Goal: Task Accomplishment & Management: Use online tool/utility

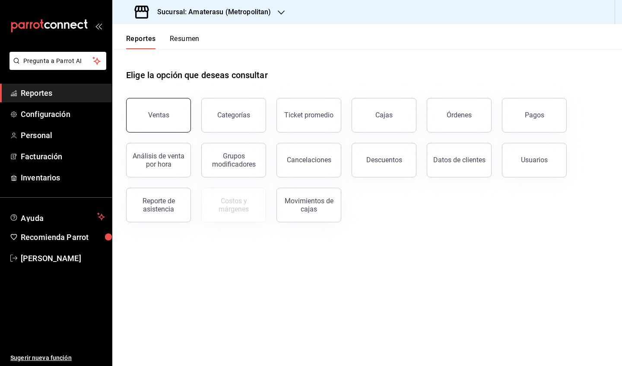
click at [178, 119] on button "Ventas" at bounding box center [158, 115] width 65 height 35
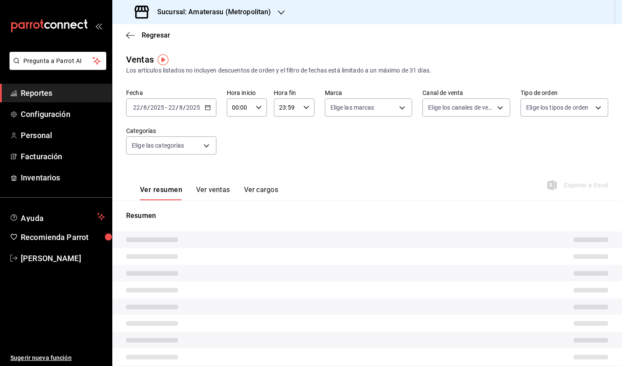
type input "05:00"
click at [207, 112] on div "[DATE] [DATE] - [DATE] [DATE]" at bounding box center [171, 108] width 90 height 18
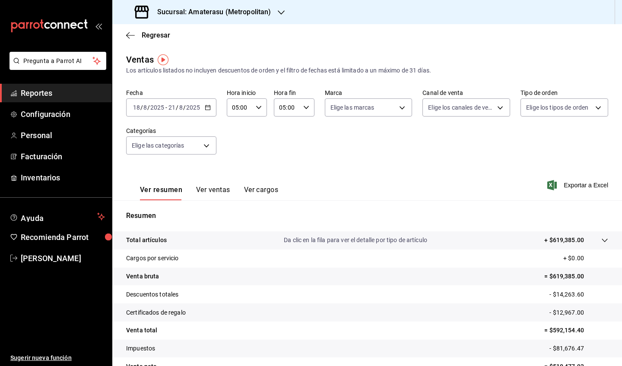
click at [206, 108] on icon "button" at bounding box center [208, 108] width 6 height 6
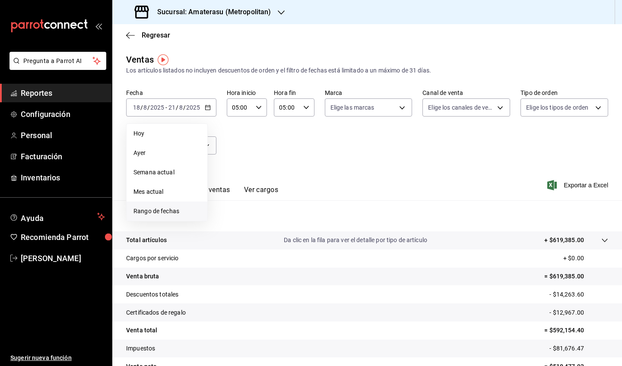
click at [167, 210] on span "Rango de fechas" at bounding box center [167, 211] width 67 height 9
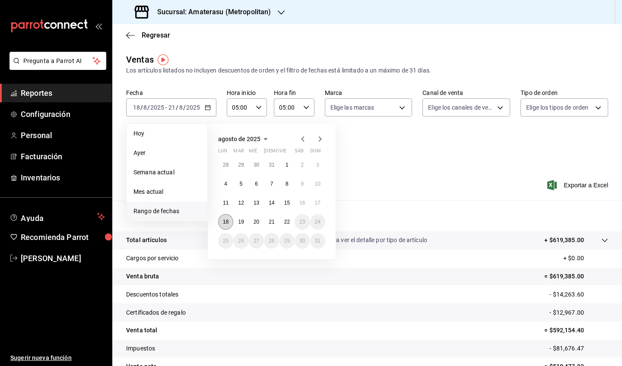
click at [228, 225] on abbr "18" at bounding box center [226, 222] width 6 height 6
click at [287, 226] on button "22" at bounding box center [287, 222] width 15 height 16
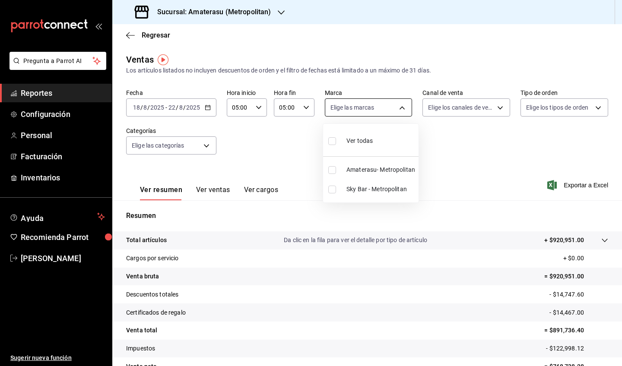
click at [390, 107] on body "Pregunta a Parrot AI Reportes Configuración Personal Facturación Inventarios Ay…" at bounding box center [311, 183] width 622 height 366
click at [333, 139] on input "checkbox" at bounding box center [332, 141] width 8 height 8
checkbox input "true"
type input "e4cd7fcb-d45b-43ae-a99f-ad4ccfcd9032,f3afaab8-8c3d-4e49-a299-af9bdf6027b2"
checkbox input "true"
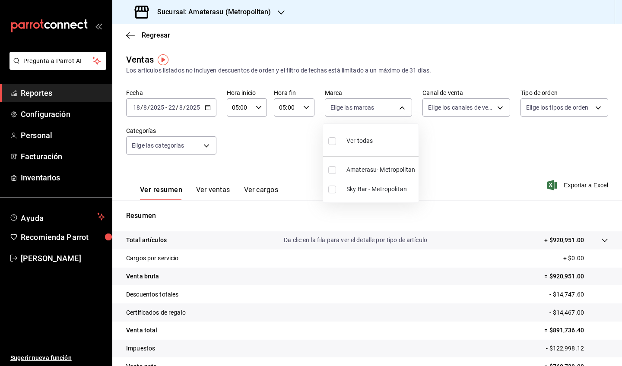
checkbox input "true"
click at [477, 231] on div at bounding box center [311, 183] width 622 height 366
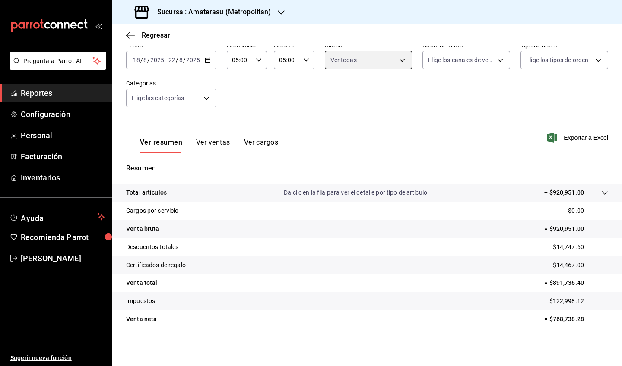
scroll to position [48, 0]
click at [549, 231] on tr "Venta neta = $768,738.28" at bounding box center [367, 319] width 510 height 18
drag, startPoint x: 547, startPoint y: 318, endPoint x: 588, endPoint y: 319, distance: 41.5
click at [574, 231] on p "= $768,738.28" at bounding box center [577, 319] width 64 height 9
copy p "768,738.28"
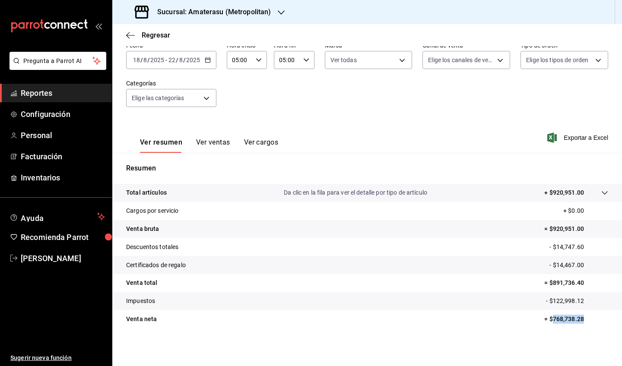
scroll to position [0, 0]
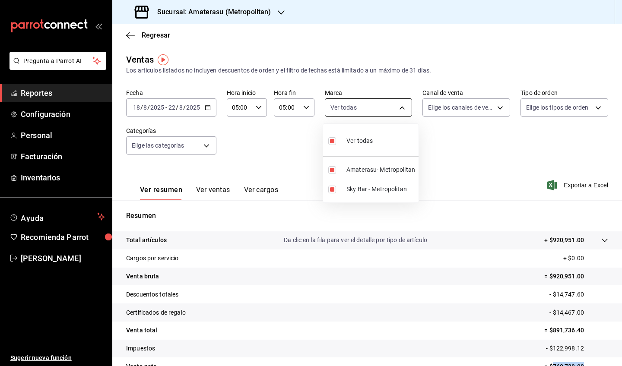
click at [395, 110] on body "Pregunta a Parrot AI Reportes Configuración Personal Facturación Inventarios Ay…" at bounding box center [311, 183] width 622 height 366
click at [332, 142] on input "checkbox" at bounding box center [332, 141] width 8 height 8
checkbox input "false"
click at [331, 190] on input "checkbox" at bounding box center [332, 190] width 8 height 8
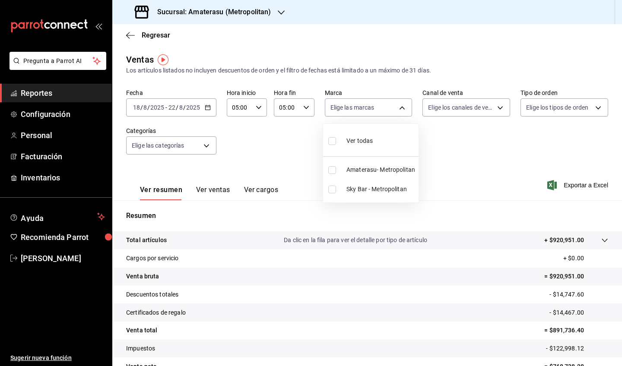
checkbox input "true"
type input "f3afaab8-8c3d-4e49-a299-af9bdf6027b2"
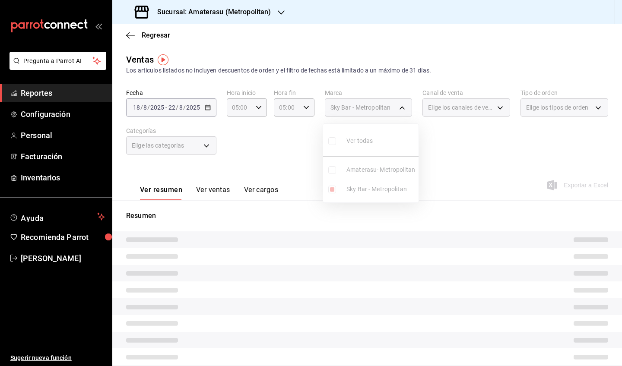
click at [390, 231] on div at bounding box center [311, 183] width 622 height 366
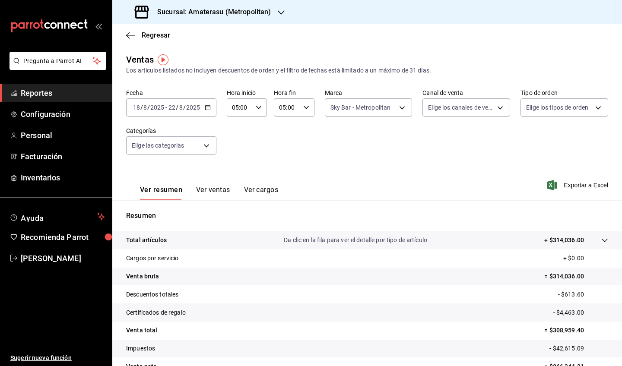
scroll to position [48, 0]
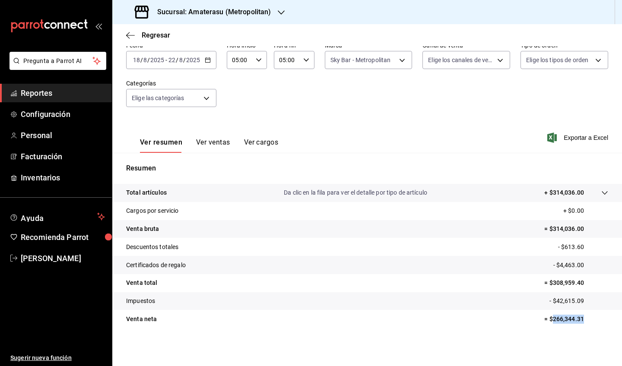
drag, startPoint x: 547, startPoint y: 320, endPoint x: 598, endPoint y: 323, distance: 50.7
click at [574, 231] on p "= $266,344.31" at bounding box center [577, 319] width 64 height 9
copy p "266,344.31"
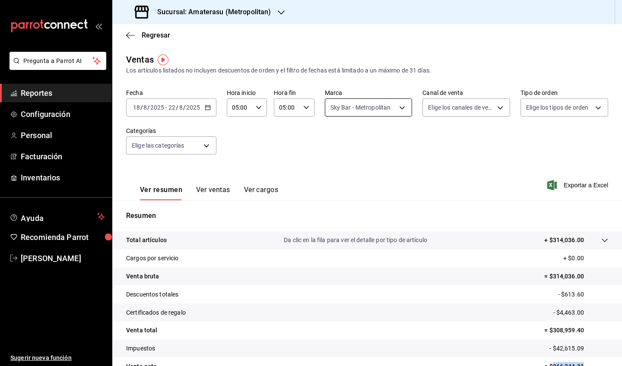
click at [398, 109] on body "Pregunta a Parrot AI Reportes Configuración Personal Facturación Inventarios Ay…" at bounding box center [311, 183] width 622 height 366
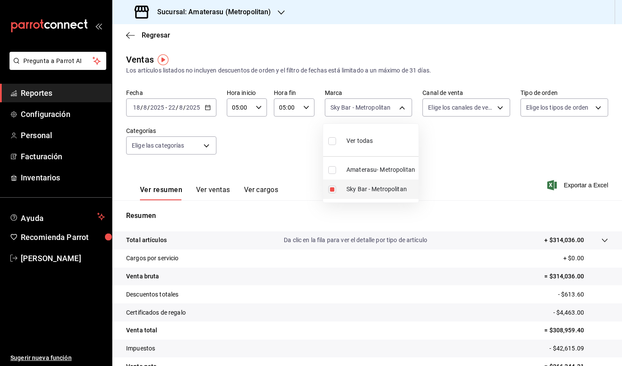
click at [334, 188] on input "checkbox" at bounding box center [332, 190] width 8 height 8
checkbox input "false"
click at [334, 188] on input "checkbox" at bounding box center [332, 190] width 8 height 8
checkbox input "true"
type input "f3afaab8-8c3d-4e49-a299-af9bdf6027b2"
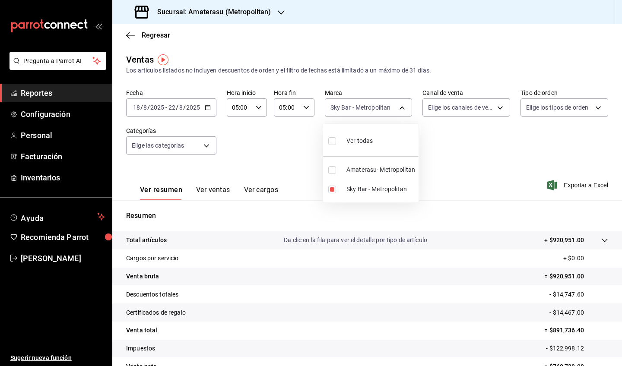
click at [334, 172] on input "checkbox" at bounding box center [332, 170] width 8 height 8
checkbox input "true"
type input "f3afaab8-8c3d-4e49-a299-af9bdf6027b2,e4cd7fcb-d45b-43ae-a99f-ad4ccfcd9032"
click at [334, 140] on input "checkbox" at bounding box center [332, 141] width 8 height 8
checkbox input "false"
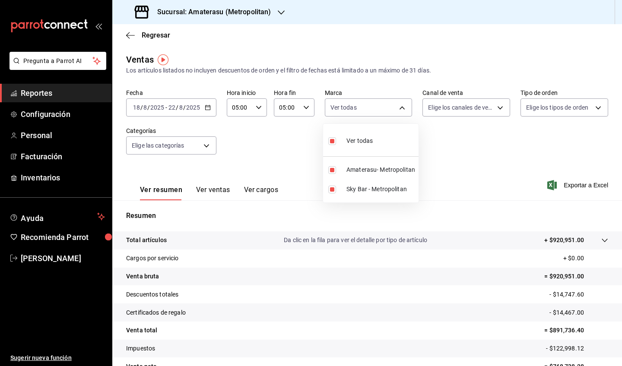
checkbox input "false"
click at [332, 172] on input "checkbox" at bounding box center [332, 170] width 8 height 8
checkbox input "true"
type input "e4cd7fcb-d45b-43ae-a99f-ad4ccfcd9032"
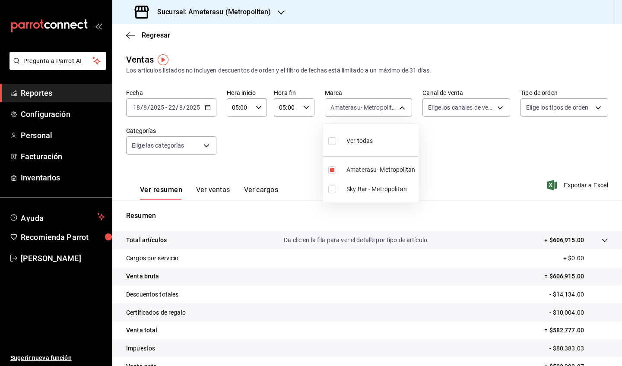
click at [472, 231] on div at bounding box center [311, 183] width 622 height 366
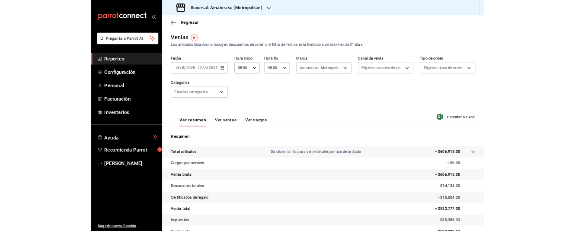
scroll to position [48, 0]
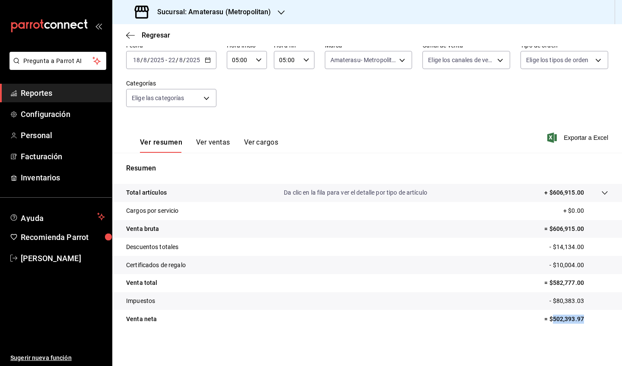
drag, startPoint x: 548, startPoint y: 319, endPoint x: 587, endPoint y: 319, distance: 38.9
click at [574, 231] on p "= $502,393.97" at bounding box center [577, 319] width 64 height 9
copy p "502,393.97"
